Goal: Find specific page/section: Find specific page/section

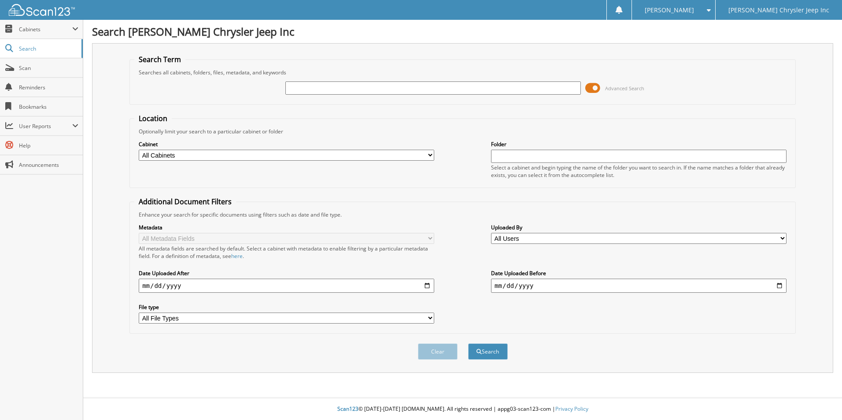
click at [348, 85] on input "text" at bounding box center [432, 87] width 295 height 13
type input "sc279193"
click at [468, 343] on button "Search" at bounding box center [488, 351] width 40 height 16
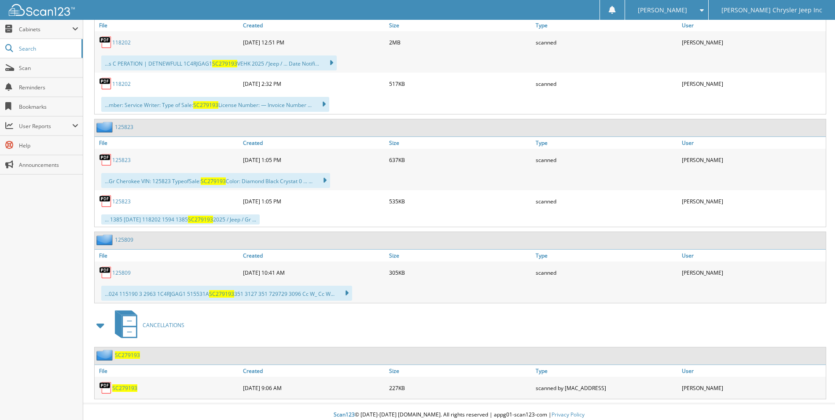
scroll to position [681, 0]
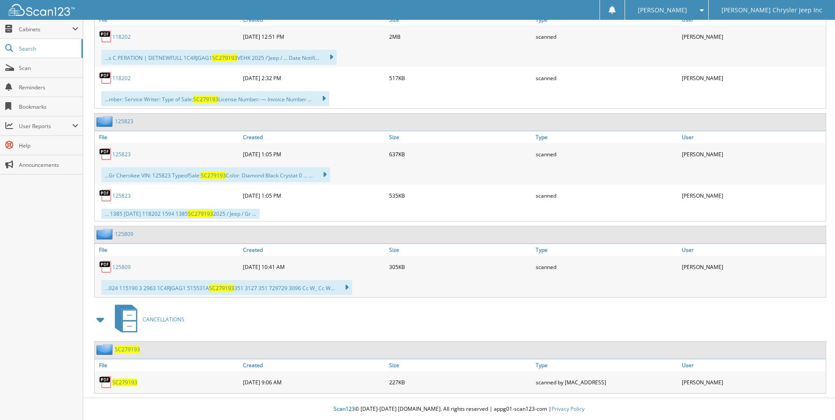
click at [127, 384] on span "SC279193" at bounding box center [124, 382] width 25 height 7
